Goal: Use online tool/utility: Utilize a website feature to perform a specific function

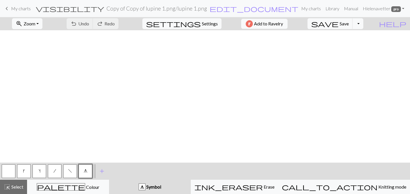
scroll to position [184, 0]
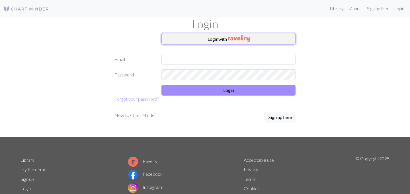
click at [215, 39] on button "Login with" at bounding box center [228, 38] width 134 height 11
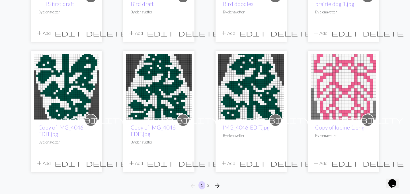
scroll to position [408, 0]
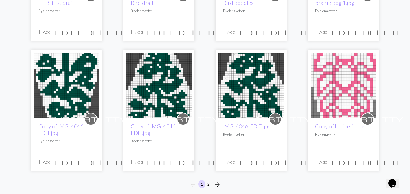
click at [184, 89] on img at bounding box center [158, 85] width 65 height 65
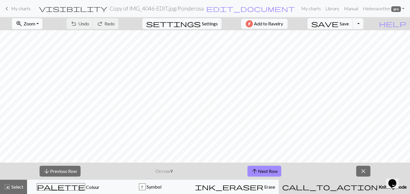
click at [42, 21] on button "zoom_in Zoom Zoom" at bounding box center [27, 23] width 30 height 11
click at [40, 68] on button "50%" at bounding box center [34, 68] width 45 height 9
click at [42, 23] on button "zoom_in Zoom Zoom" at bounding box center [27, 23] width 30 height 11
click at [45, 77] on button "100%" at bounding box center [34, 77] width 45 height 9
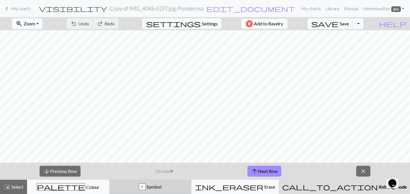
click at [182, 192] on button "k Symbol" at bounding box center [150, 186] width 82 height 14
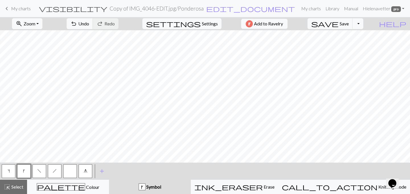
click at [69, 173] on button "button" at bounding box center [70, 171] width 14 height 14
